Goal: Information Seeking & Learning: Learn about a topic

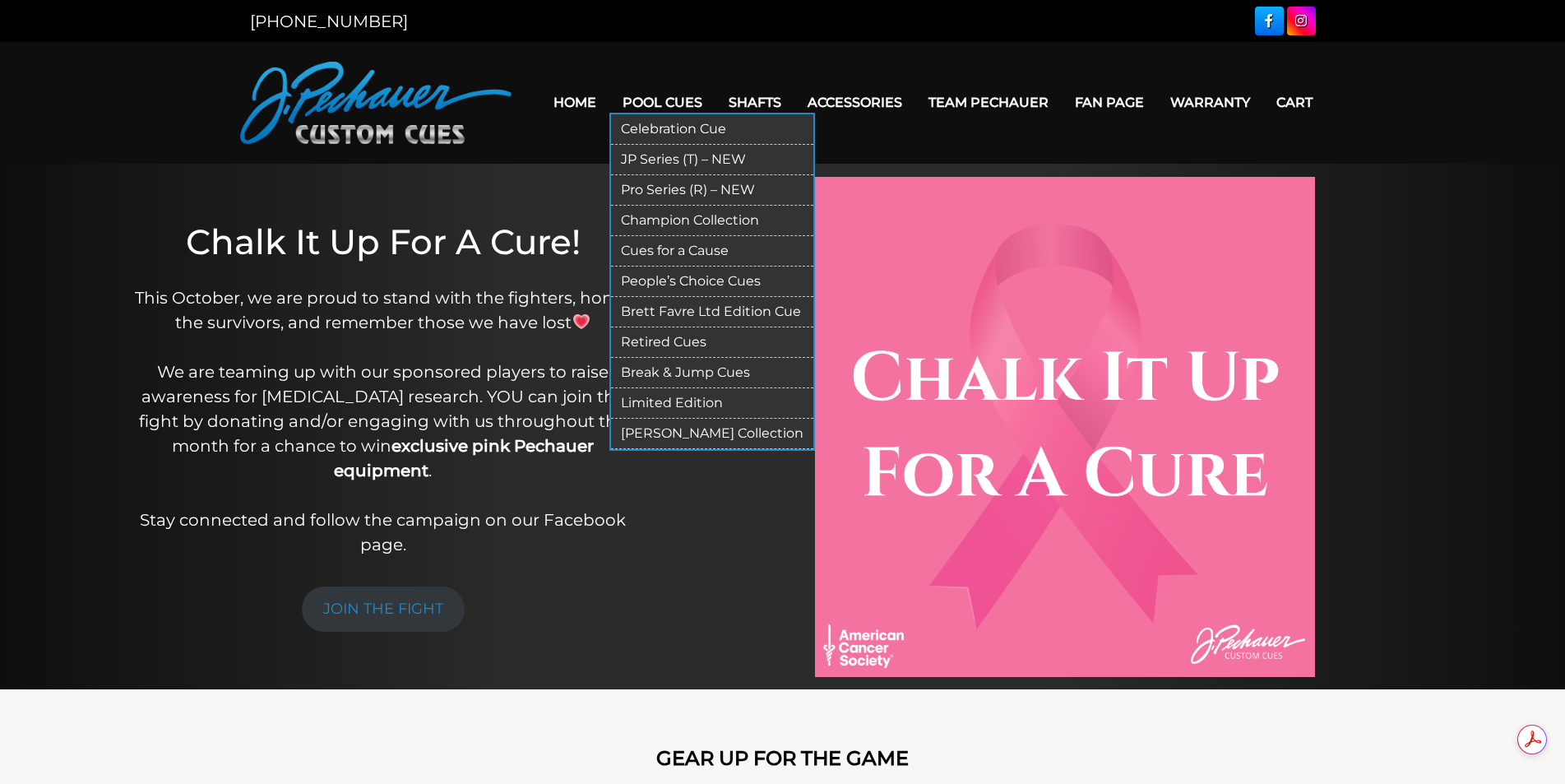
click at [669, 158] on link "JP Series (T) – NEW" at bounding box center [713, 160] width 202 height 31
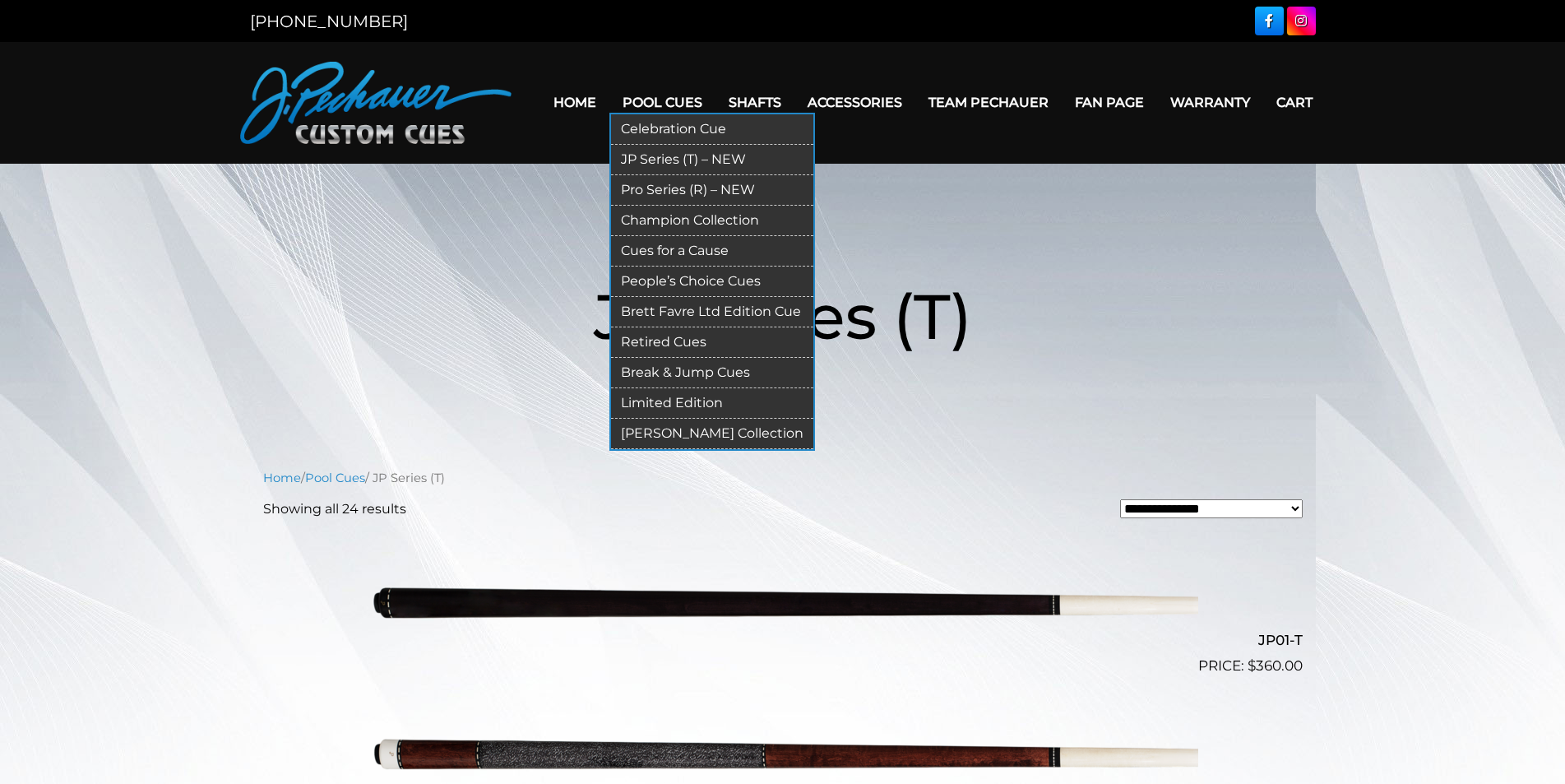
click at [695, 343] on link "Retired Cues" at bounding box center [713, 342] width 202 height 31
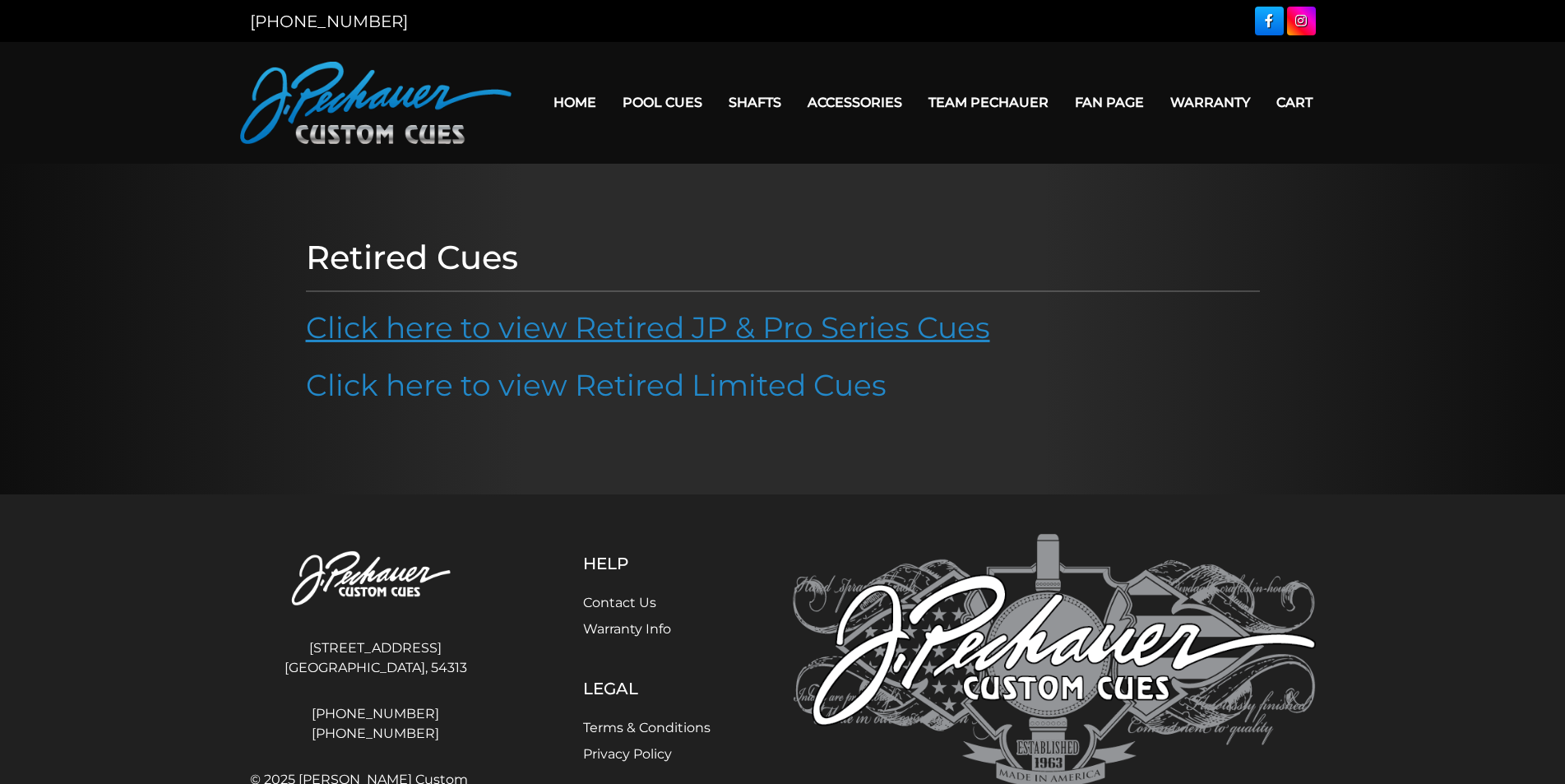
click at [684, 331] on link "Click here to view Retired JP & Pro Series Cues" at bounding box center [648, 327] width 684 height 36
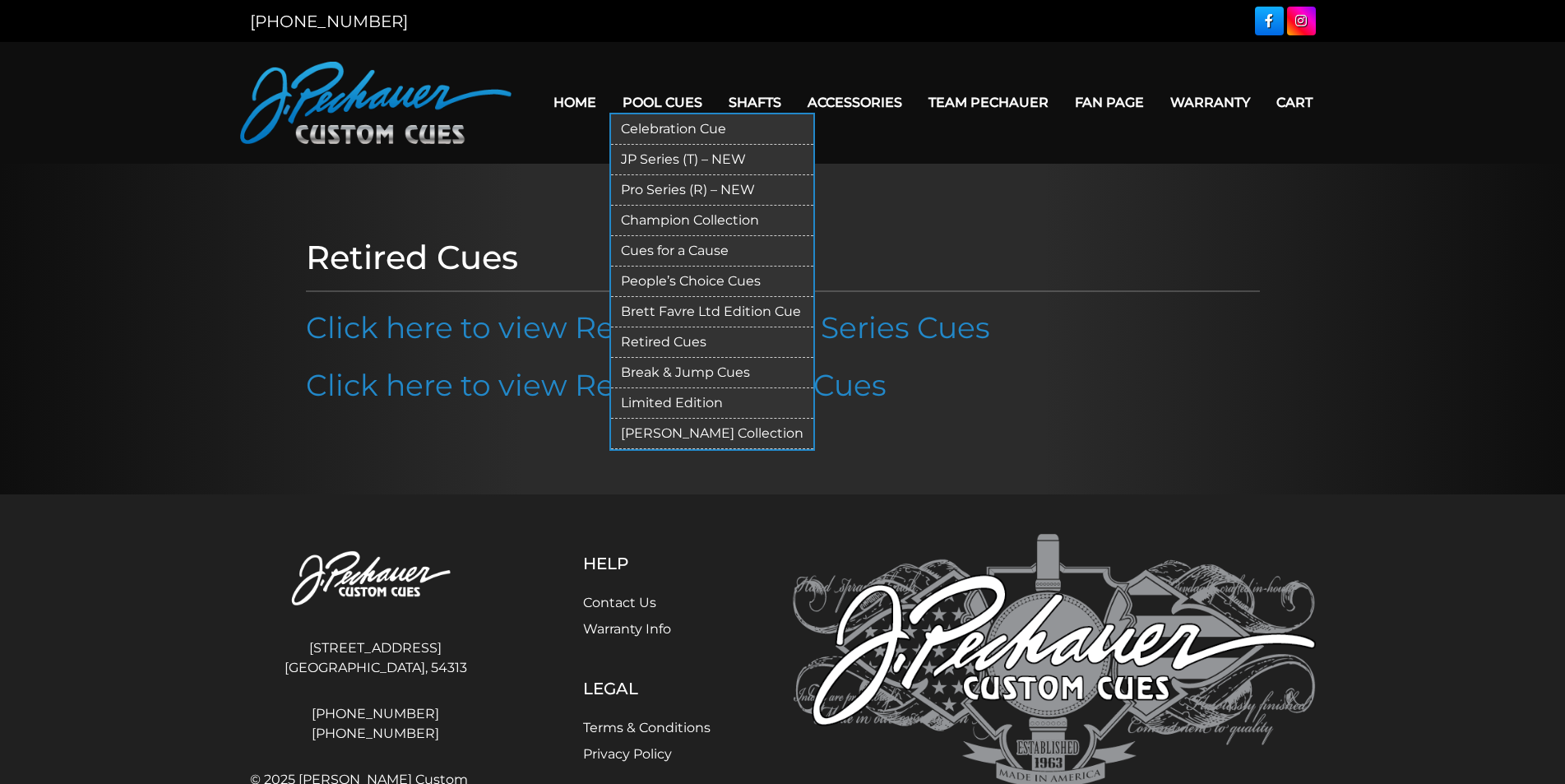
click at [724, 162] on link "JP Series (T) – NEW" at bounding box center [713, 160] width 202 height 31
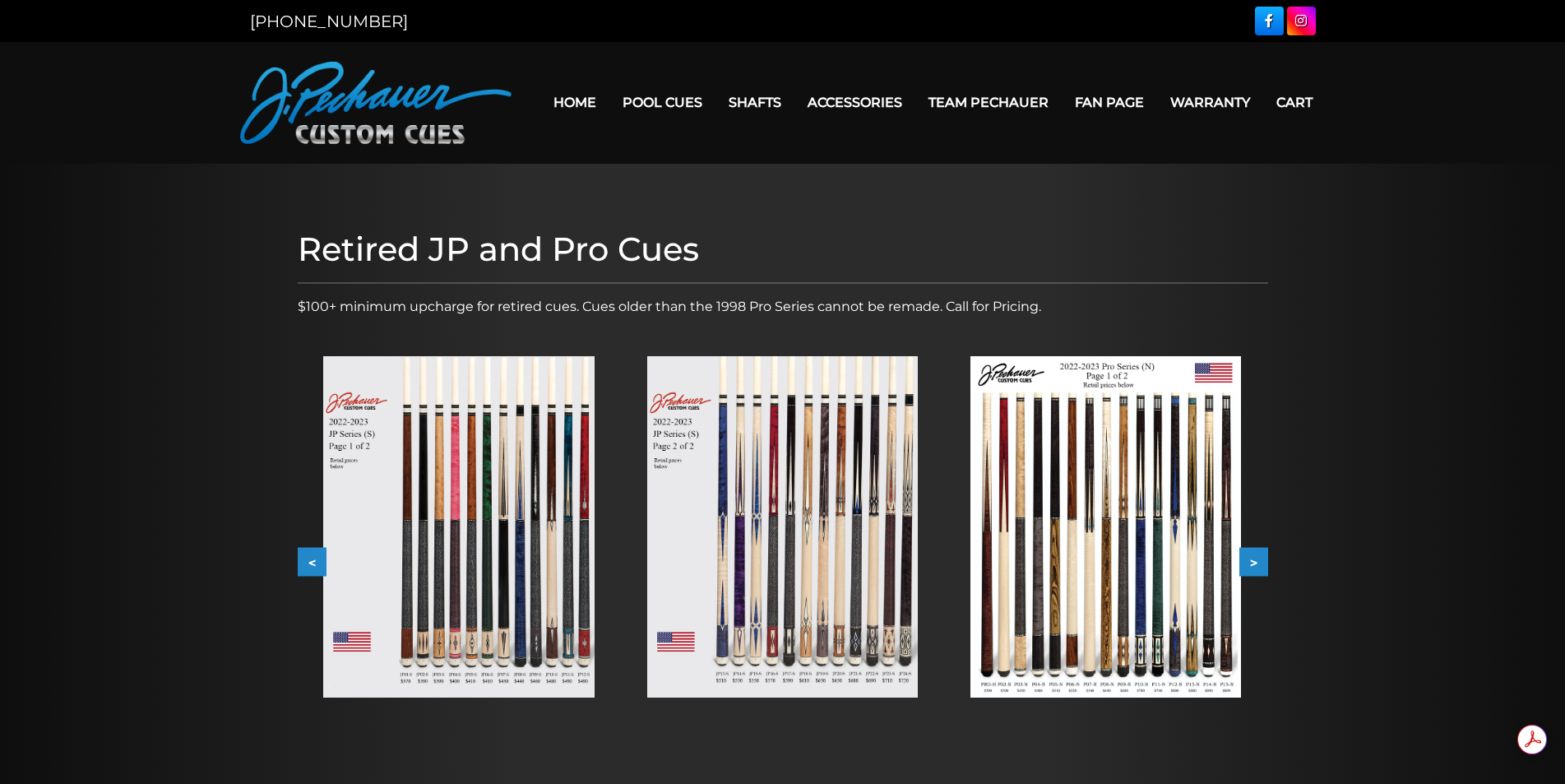
click at [1255, 565] on button ">" at bounding box center [1254, 562] width 29 height 29
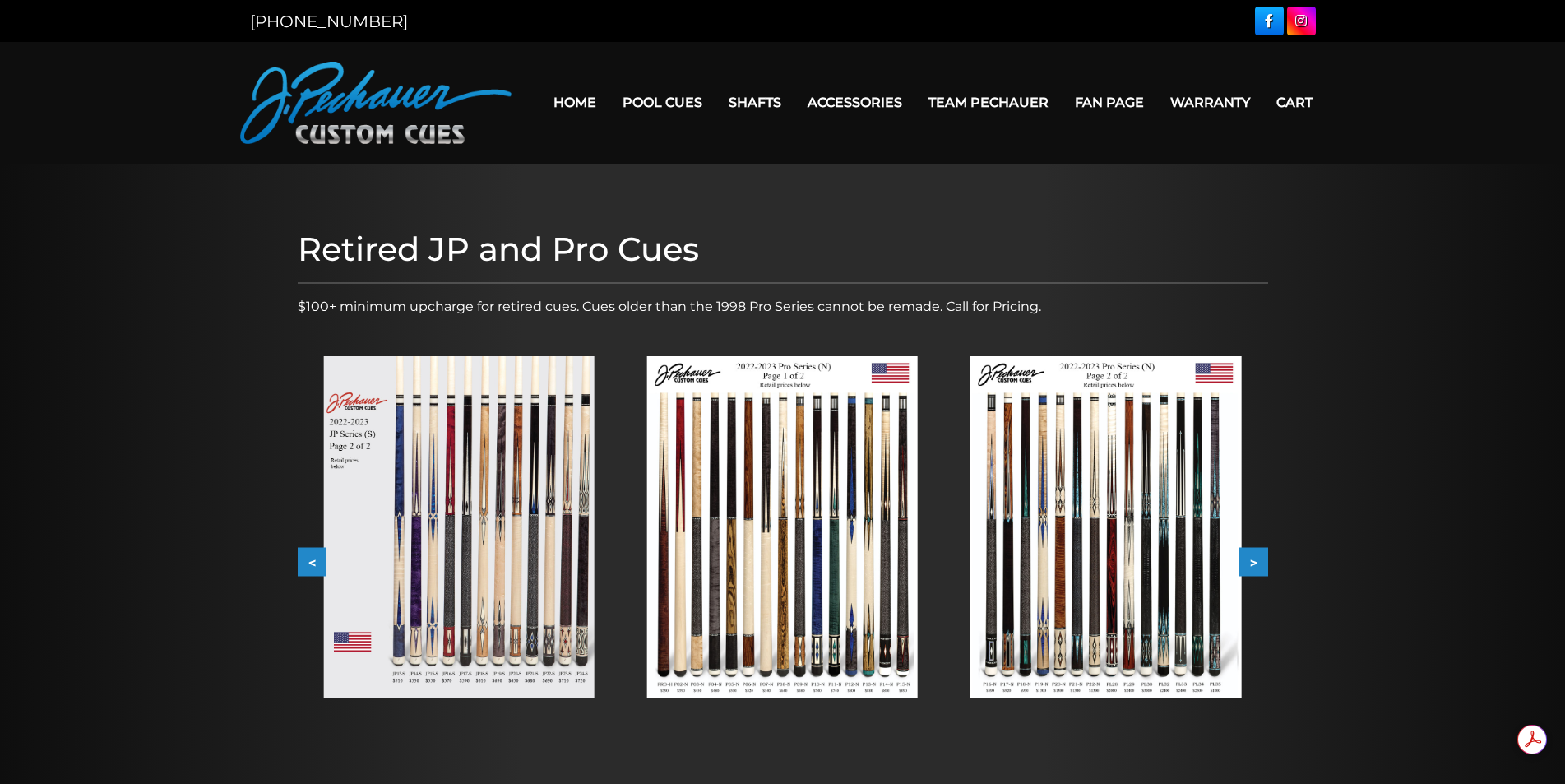
click at [1258, 567] on button ">" at bounding box center [1254, 562] width 29 height 29
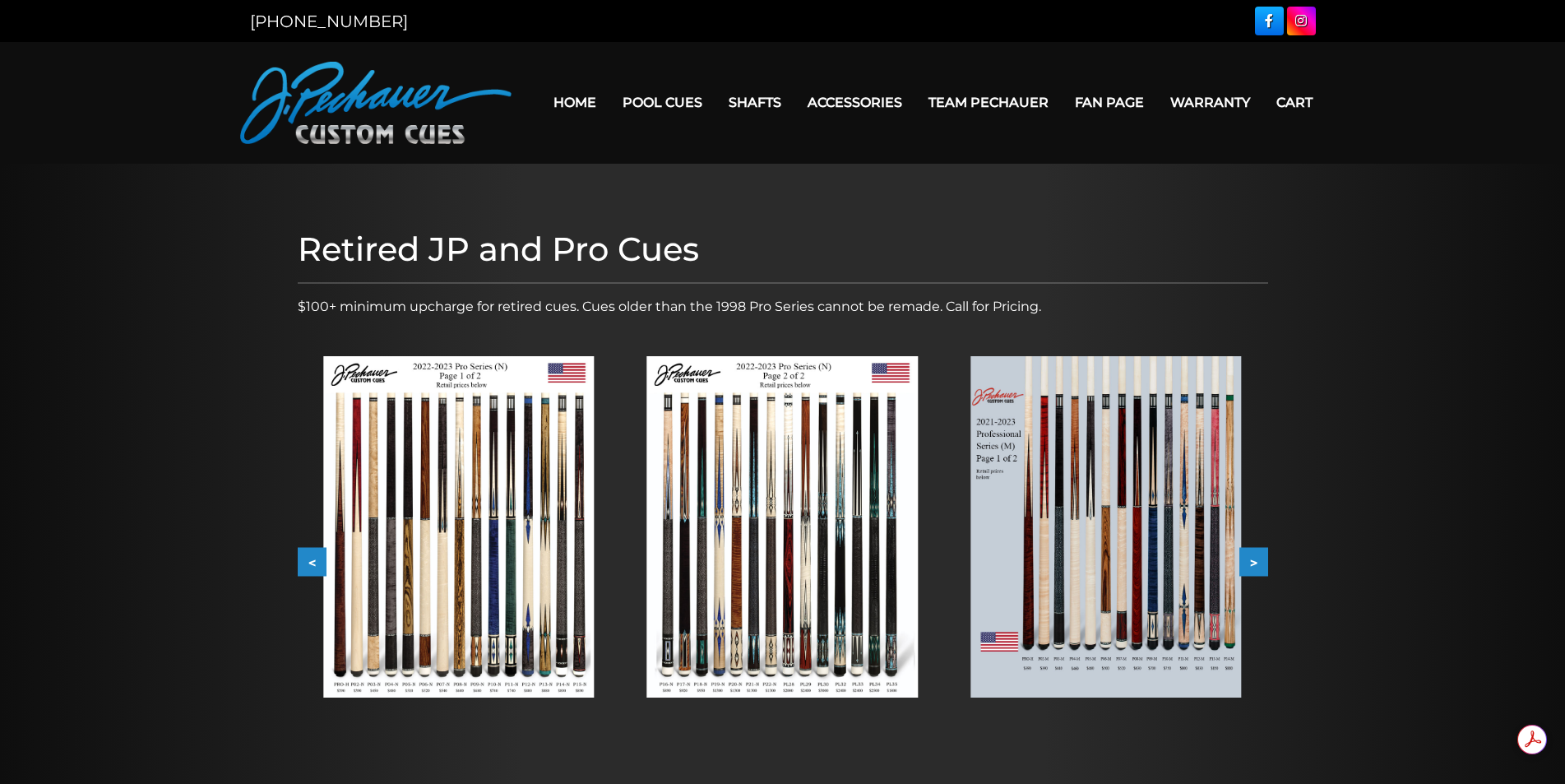
click at [1099, 515] on img at bounding box center [1106, 526] width 270 height 341
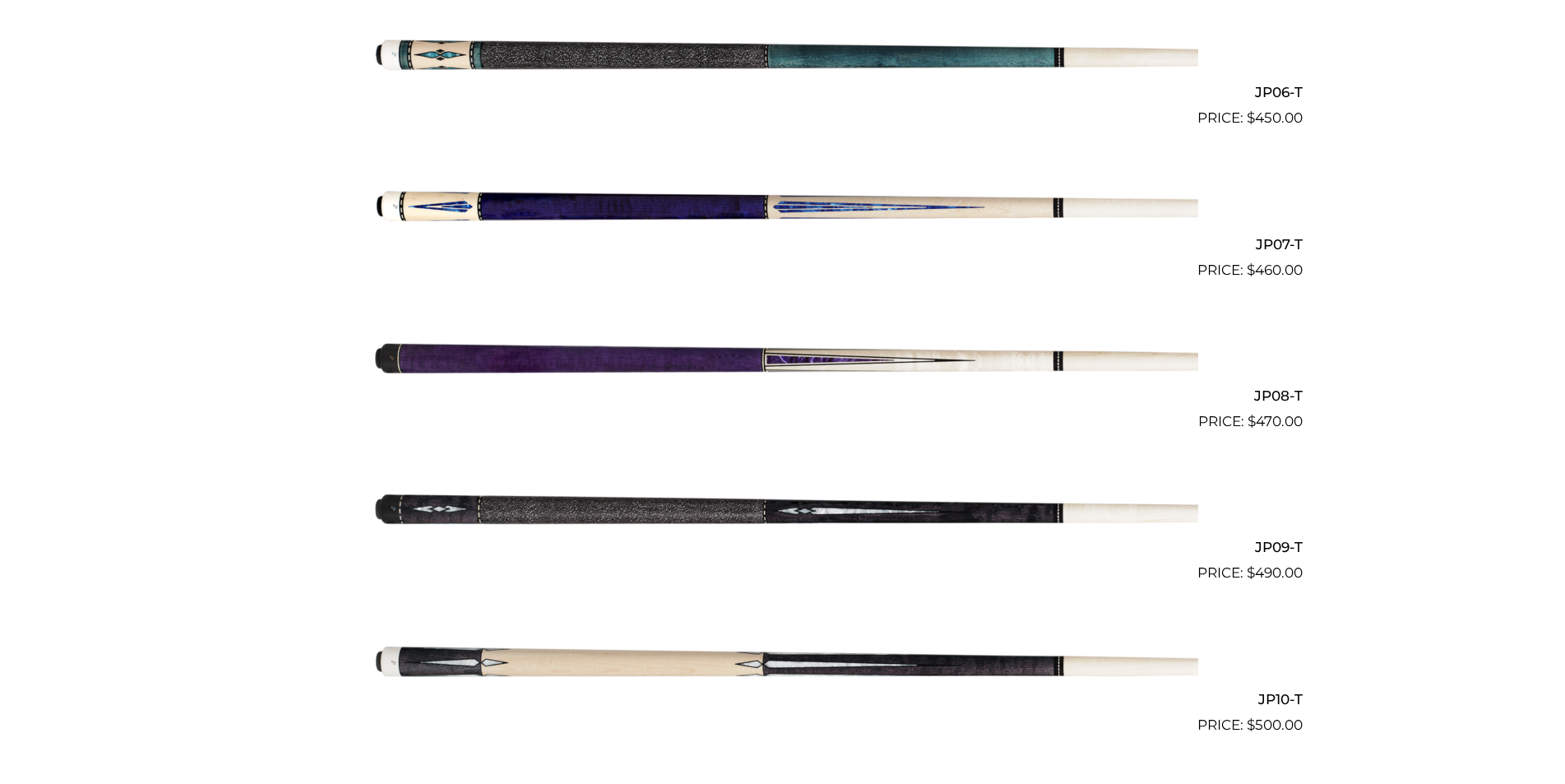
scroll to position [1314, 0]
